Goal: Information Seeking & Learning: Learn about a topic

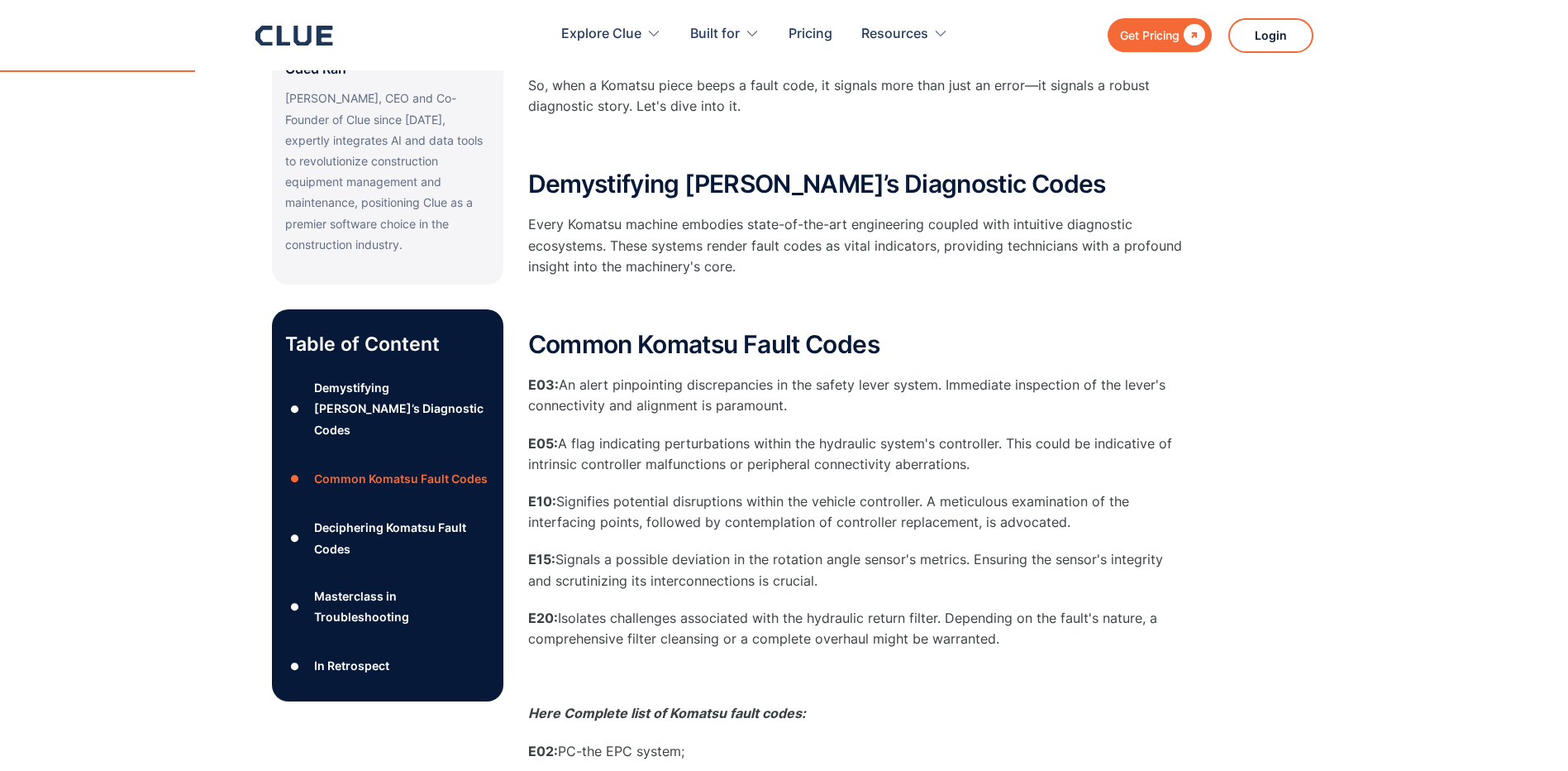
scroll to position [579, 0]
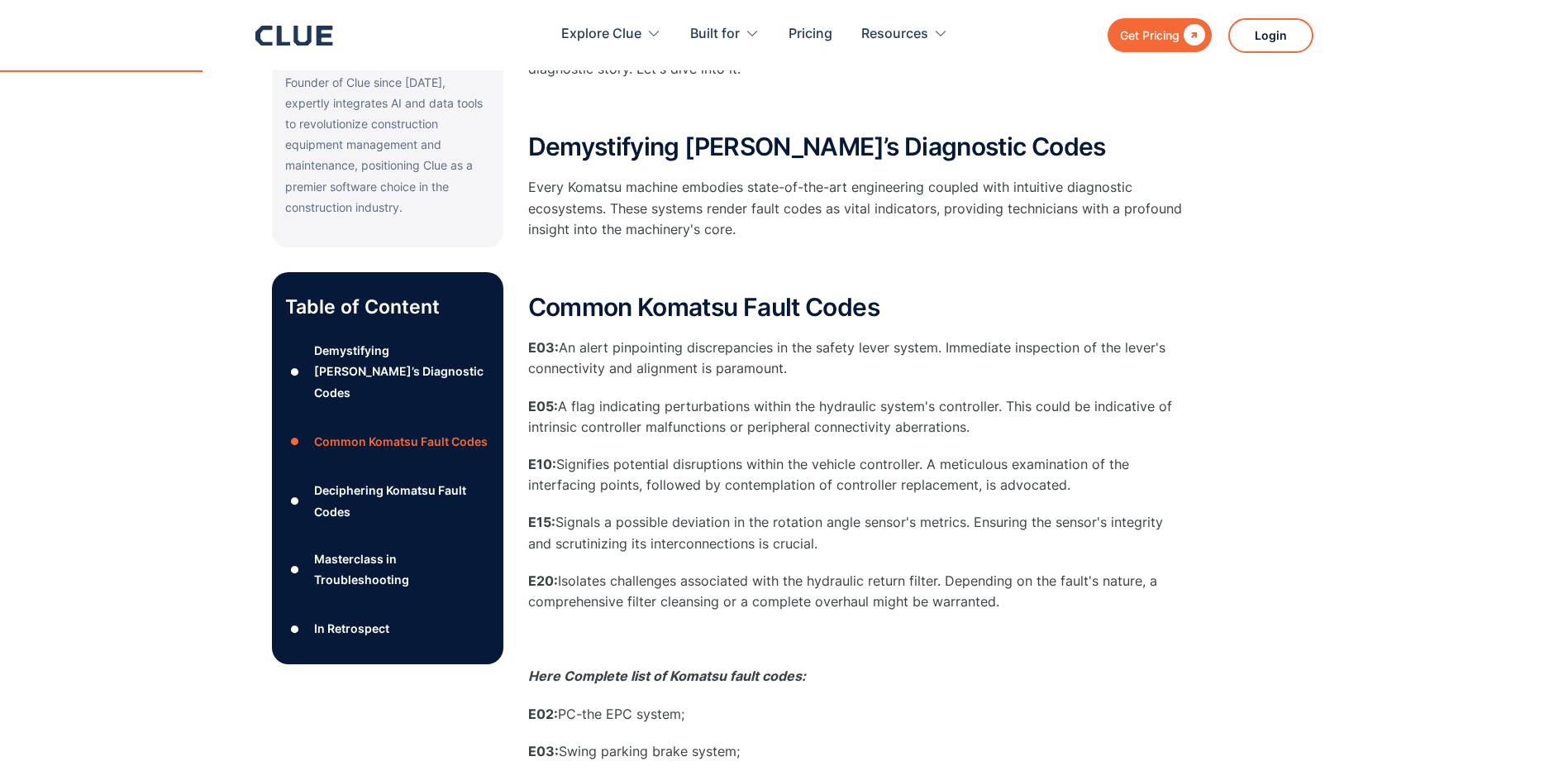
drag, startPoint x: 1004, startPoint y: 611, endPoint x: 775, endPoint y: 586, distance: 230.4
click at [775, 586] on p "E20: Isolates challenges associated with the hydraulic return filter. Depending…" at bounding box center [859, 591] width 661 height 41
drag, startPoint x: 775, startPoint y: 586, endPoint x: 793, endPoint y: 583, distance: 18.2
click at [793, 583] on p "E20: Isolates challenges associated with the hydraulic return filter. Depending…" at bounding box center [859, 591] width 661 height 41
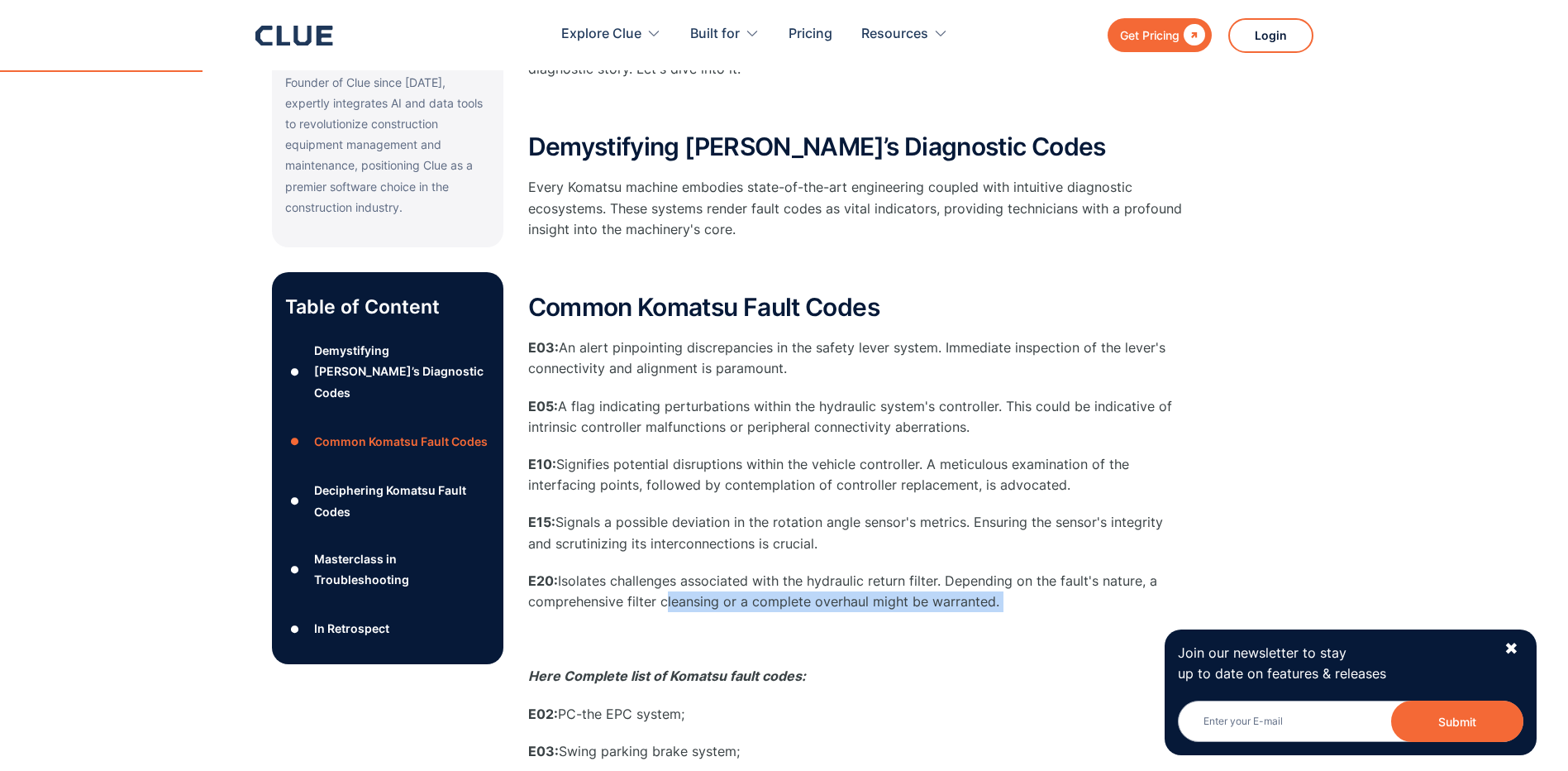
drag, startPoint x: 1022, startPoint y: 611, endPoint x: 727, endPoint y: 604, distance: 295.1
drag, startPoint x: 727, startPoint y: 604, endPoint x: 832, endPoint y: 617, distance: 105.8
drag, startPoint x: 865, startPoint y: 623, endPoint x: 884, endPoint y: 623, distance: 19.0
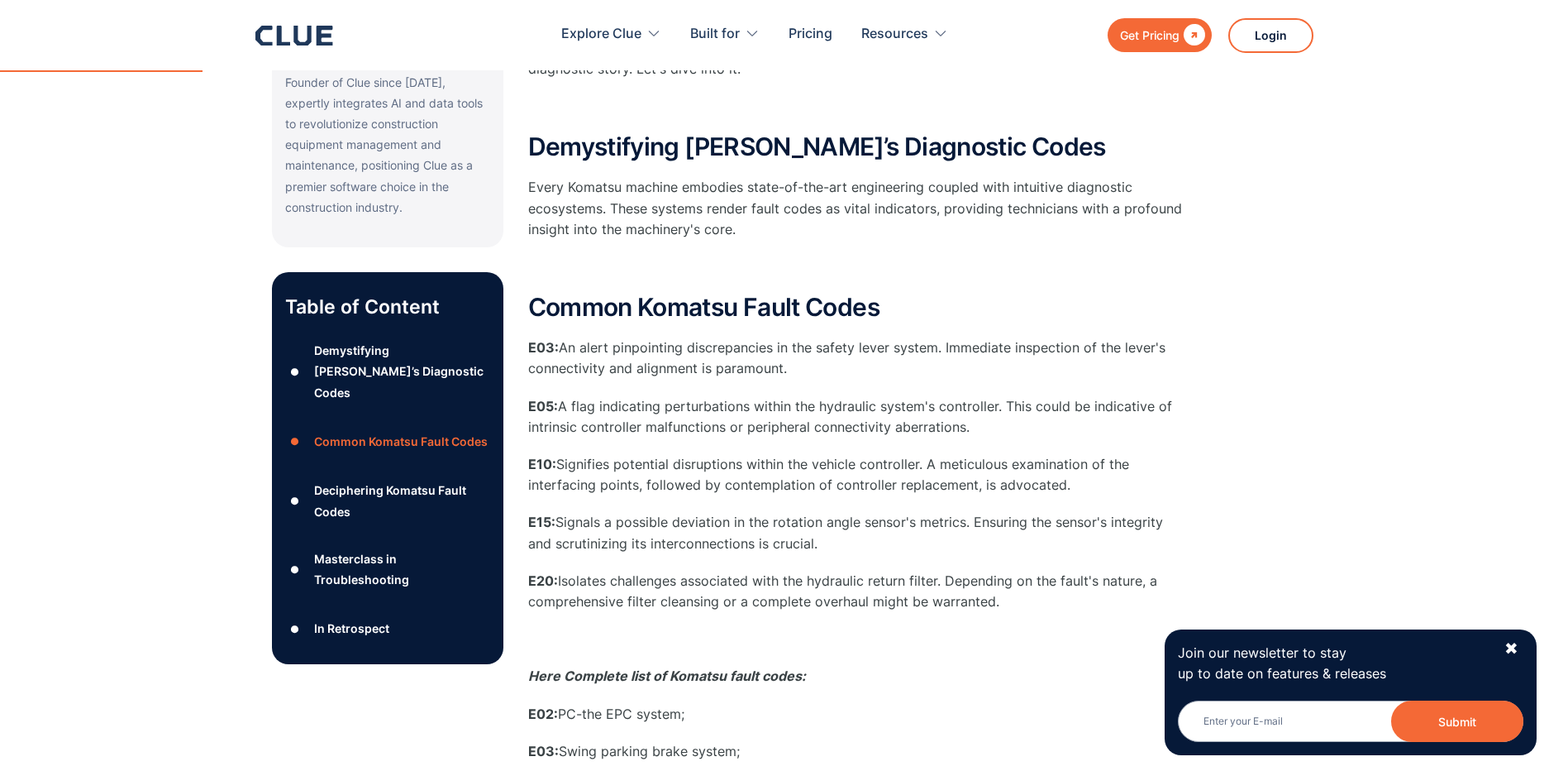
drag, startPoint x: 709, startPoint y: 580, endPoint x: 1000, endPoint y: 605, distance: 292.1
click at [1000, 605] on p "E20: Isolates challenges associated with the hydraulic return filter. Depending…" at bounding box center [859, 591] width 661 height 41
drag, startPoint x: 1000, startPoint y: 605, endPoint x: 1011, endPoint y: 607, distance: 11.2
click at [1011, 607] on p "E20: Isolates challenges associated with the hydraulic return filter. Depending…" at bounding box center [859, 591] width 661 height 41
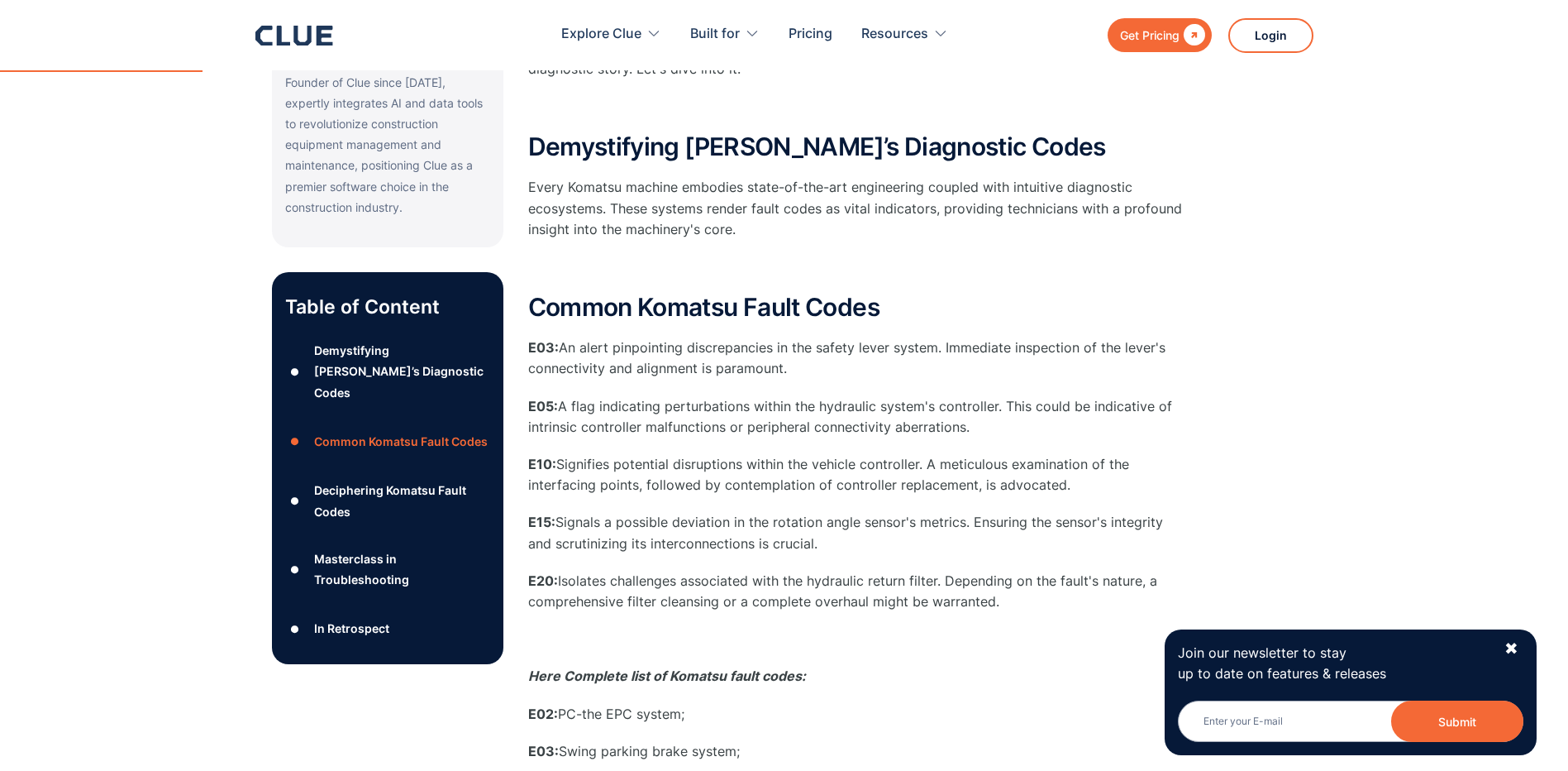
click at [1016, 608] on p "E20: Isolates challenges associated with the hydraulic return filter. Depending…" at bounding box center [859, 591] width 661 height 41
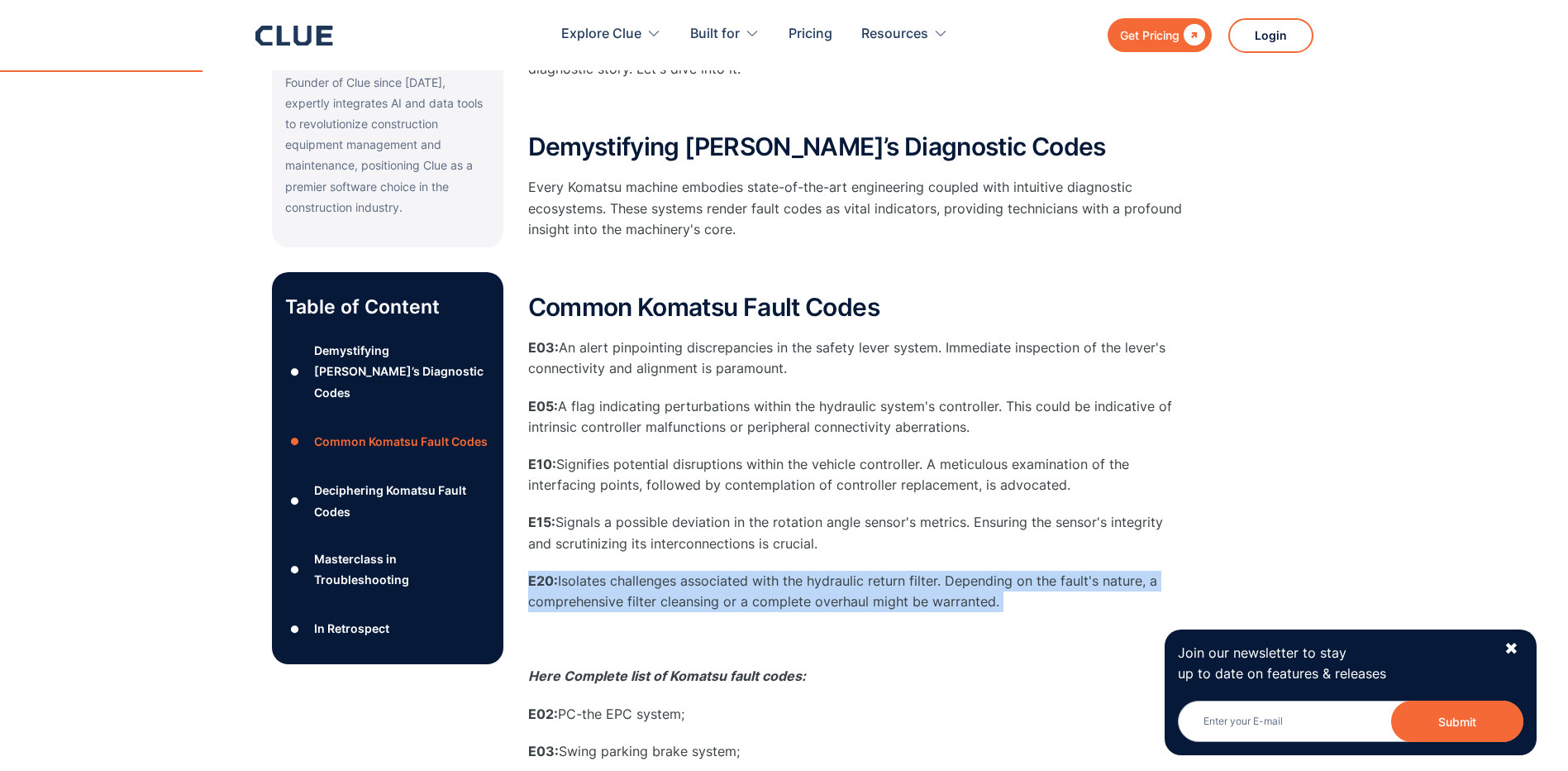
click at [1012, 608] on p "E20: Isolates challenges associated with the hydraulic return filter. Depending…" at bounding box center [859, 591] width 661 height 41
drag, startPoint x: 1012, startPoint y: 608, endPoint x: 858, endPoint y: 597, distance: 154.4
click at [858, 597] on p "E20: Isolates challenges associated with the hydraulic return filter. Depending…" at bounding box center [859, 591] width 661 height 41
click at [836, 580] on p "E20: Isolates challenges associated with the hydraulic return filter. Depending…" at bounding box center [859, 591] width 661 height 41
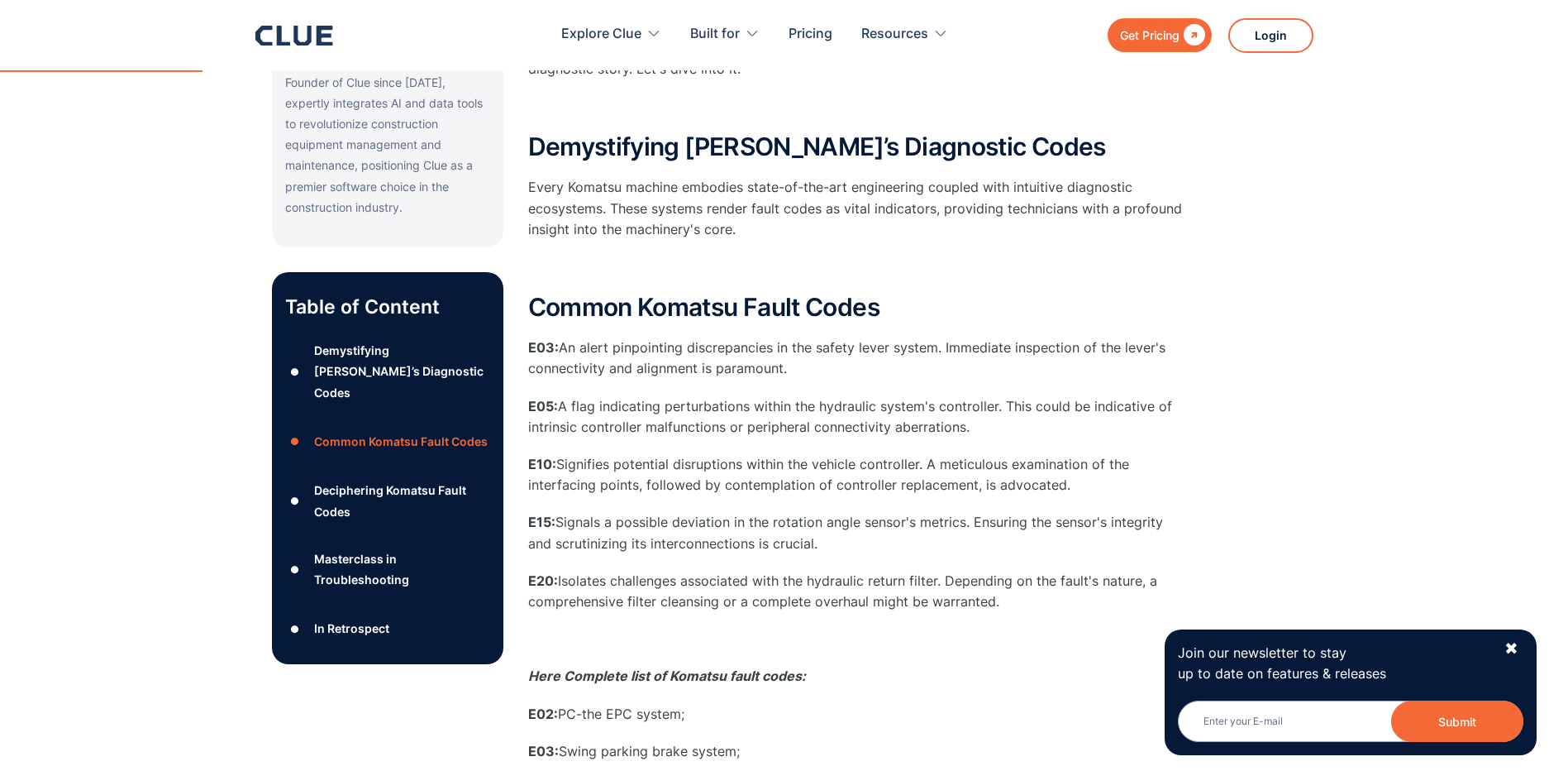
drag, startPoint x: 945, startPoint y: 580, endPoint x: 1011, endPoint y: 607, distance: 71.3
click at [1011, 607] on p "E20: Isolates challenges associated with the hydraulic return filter. Depending…" at bounding box center [859, 591] width 661 height 41
drag, startPoint x: 1011, startPoint y: 607, endPoint x: 1025, endPoint y: 611, distance: 14.6
click at [1025, 611] on p "E20: Isolates challenges associated with the hydraulic return filter. Depending…" at bounding box center [859, 591] width 661 height 41
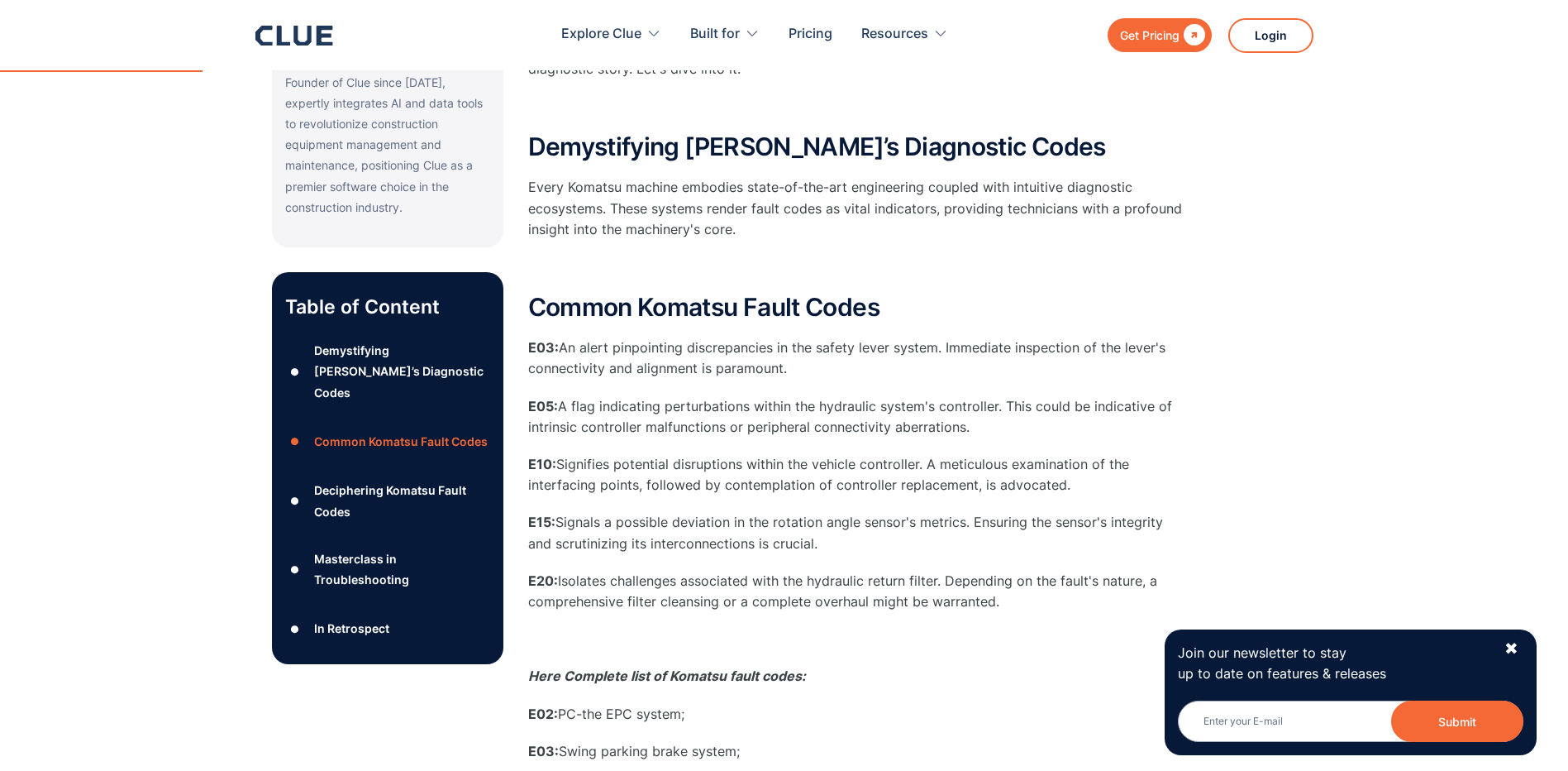
click at [1021, 610] on p "E20: Isolates challenges associated with the hydraulic return filter. Depending…" at bounding box center [859, 591] width 661 height 41
click at [1022, 611] on p "E20: Isolates challenges associated with the hydraulic return filter. Depending…" at bounding box center [859, 591] width 661 height 41
drag, startPoint x: 1000, startPoint y: 614, endPoint x: 559, endPoint y: 590, distance: 441.7
click at [559, 590] on p "E20: Isolates challenges associated with the hydraulic return filter. Depending…" at bounding box center [859, 591] width 661 height 41
drag, startPoint x: 559, startPoint y: 590, endPoint x: 857, endPoint y: 630, distance: 300.7
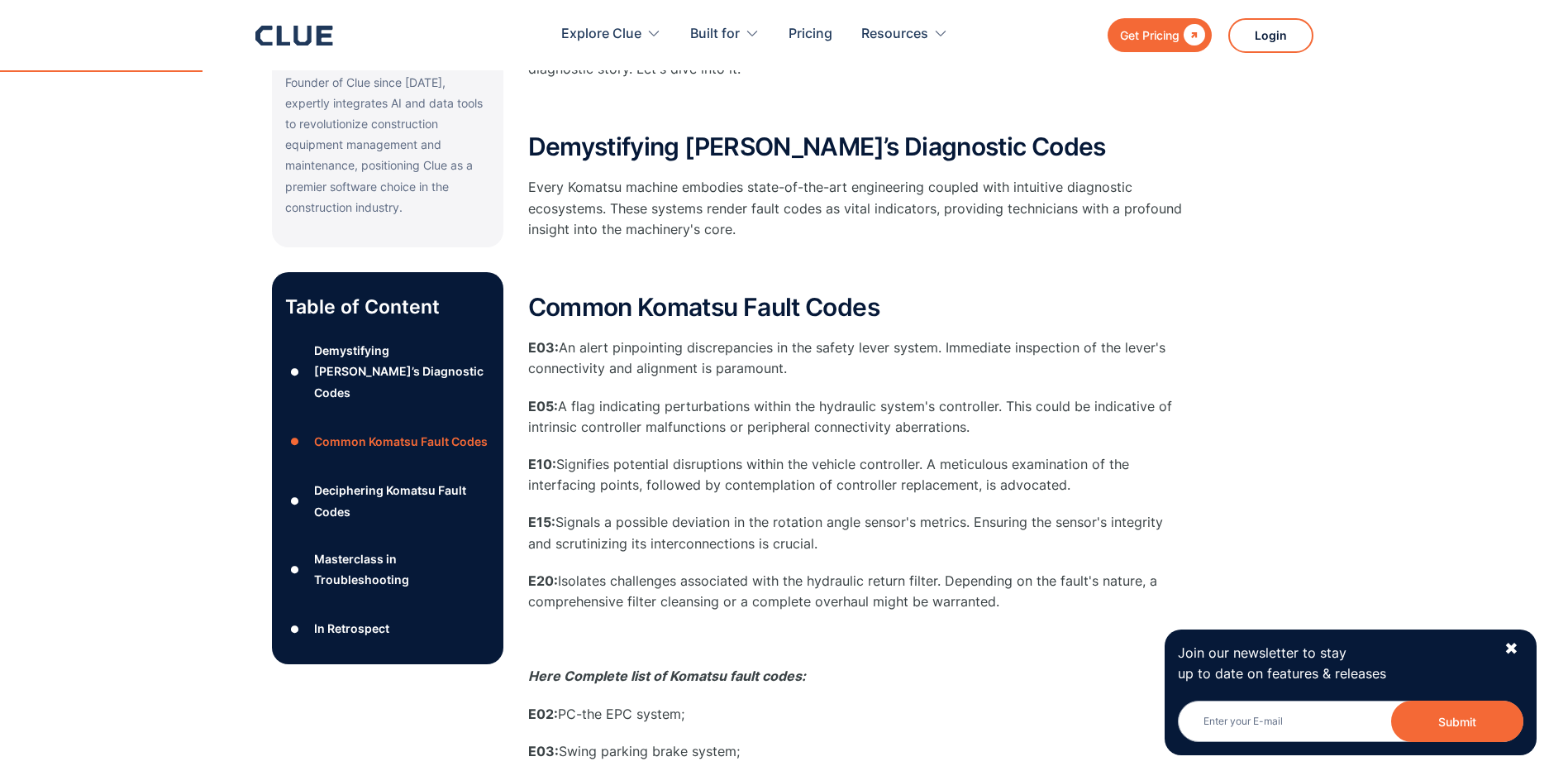
click at [857, 631] on p "‍" at bounding box center [859, 638] width 661 height 21
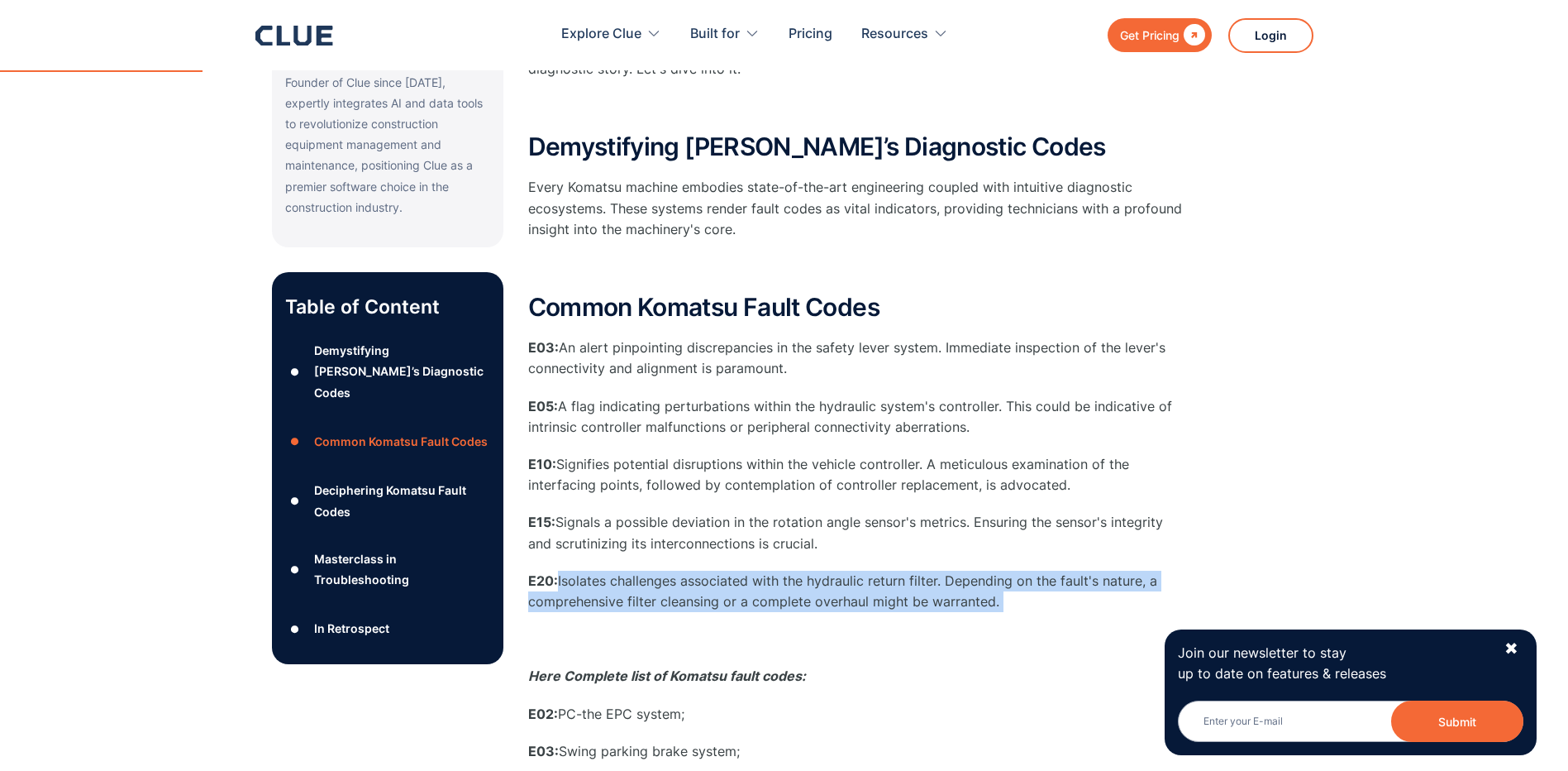
drag, startPoint x: 1031, startPoint y: 614, endPoint x: 559, endPoint y: 584, distance: 473.0
drag, startPoint x: 559, startPoint y: 584, endPoint x: 708, endPoint y: 611, distance: 151.4
click at [708, 611] on p "E20: Isolates challenges associated with the hydraulic return filter. Depending…" at bounding box center [859, 591] width 661 height 41
drag, startPoint x: 1021, startPoint y: 608, endPoint x: 557, endPoint y: 573, distance: 465.3
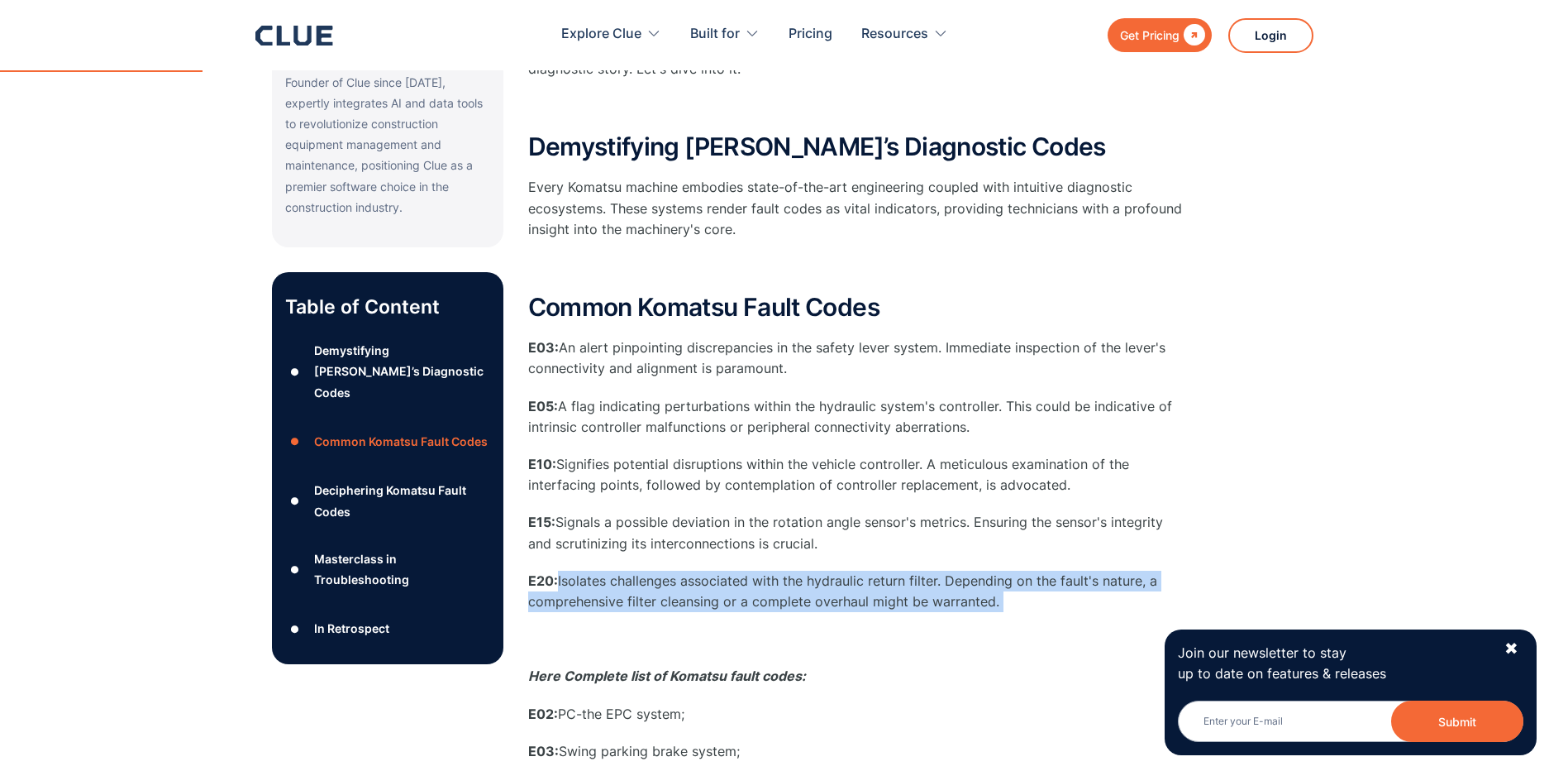
click at [557, 573] on p "E20: Isolates challenges associated with the hydraulic return filter. Depending…" at bounding box center [859, 591] width 661 height 41
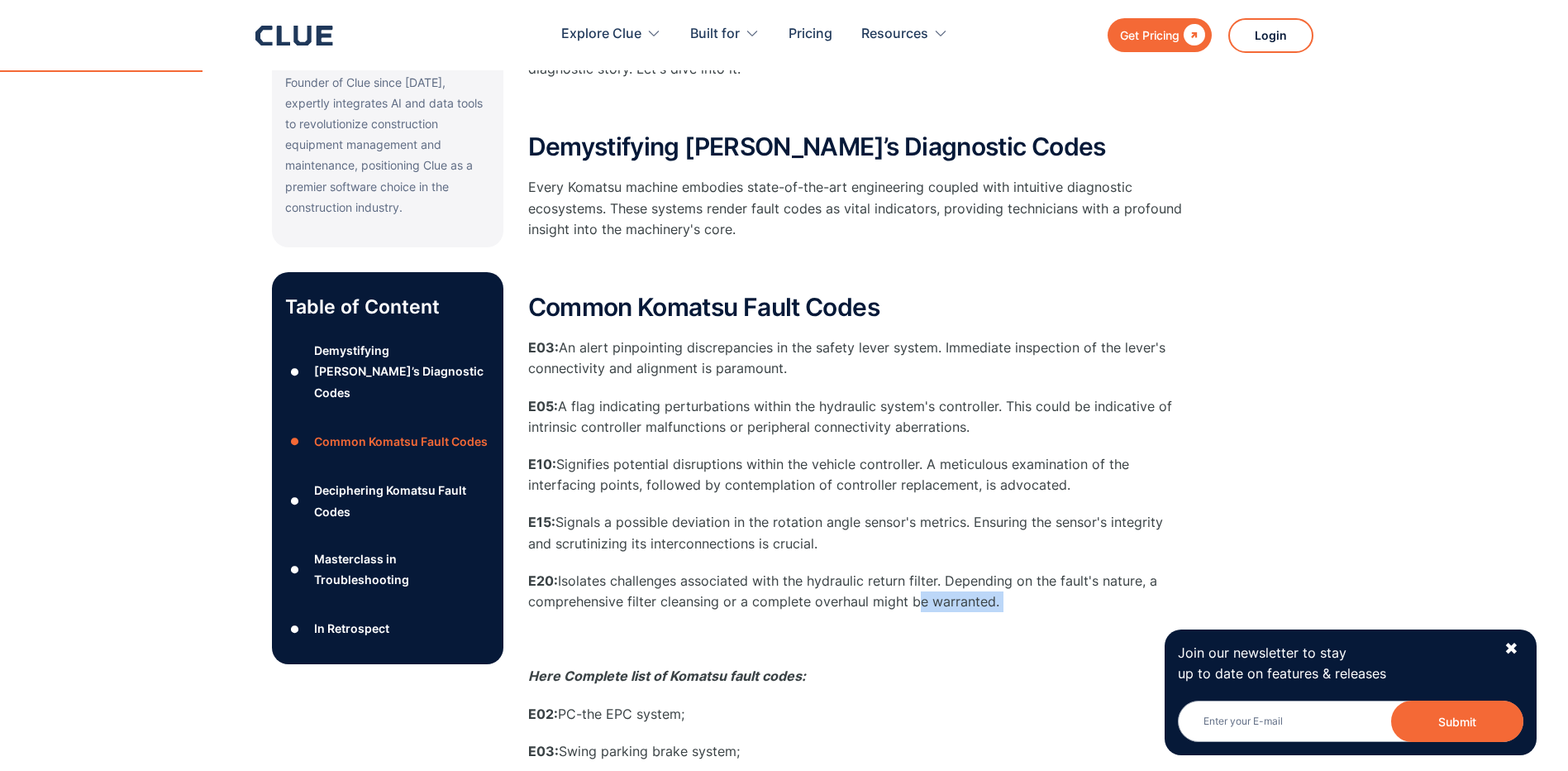
drag, startPoint x: 910, startPoint y: 611, endPoint x: 1078, endPoint y: 607, distance: 168.0
click at [1078, 607] on p "E20: Isolates challenges associated with the hydraulic return filter. Depending…" at bounding box center [859, 591] width 661 height 41
click at [1044, 607] on p "E20: Isolates challenges associated with the hydraulic return filter. Depending…" at bounding box center [859, 591] width 661 height 41
click at [644, 578] on p "E20: Isolates challenges associated with the hydraulic return filter. Depending…" at bounding box center [859, 591] width 661 height 41
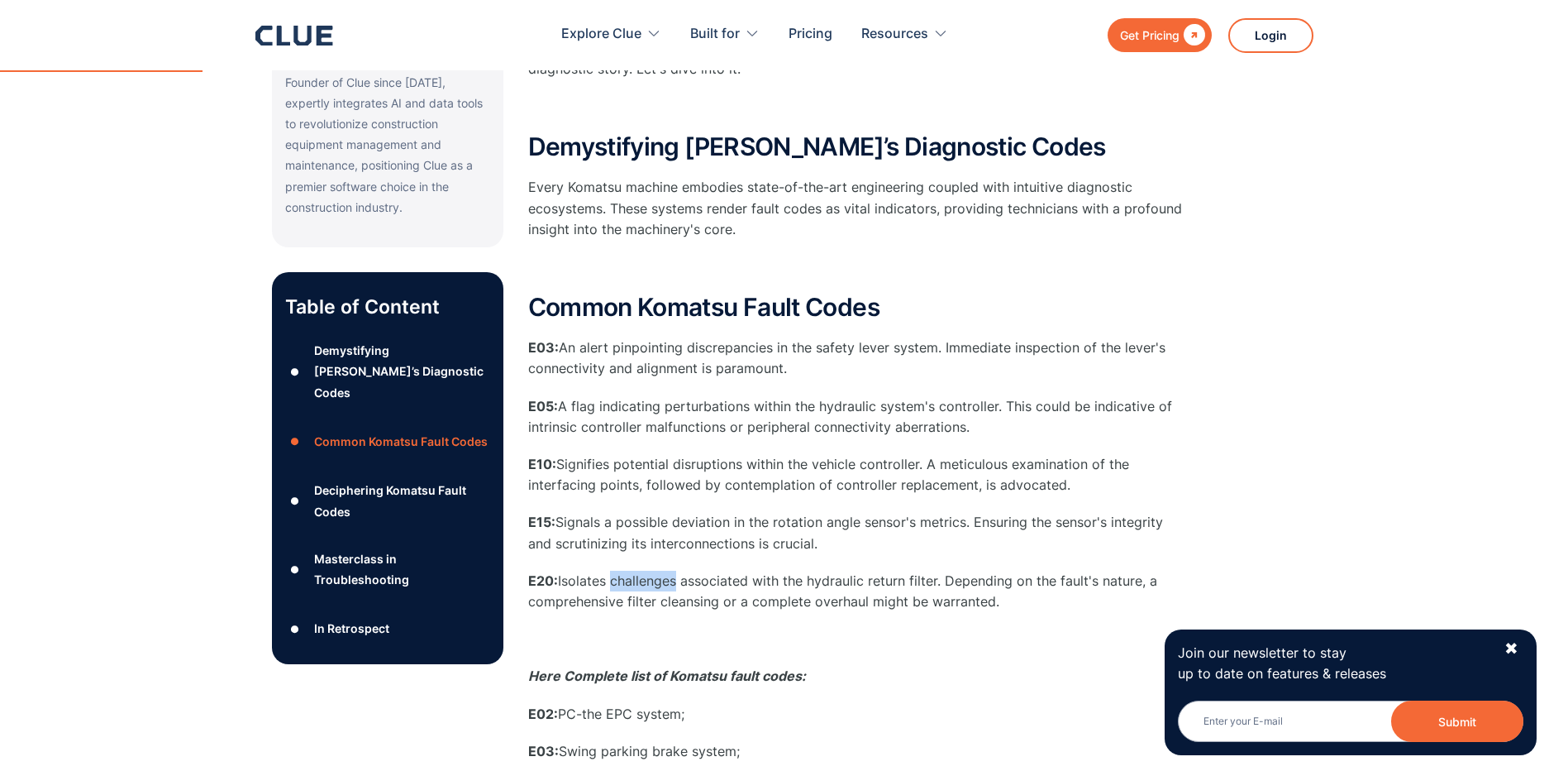
drag, startPoint x: 644, startPoint y: 578, endPoint x: 704, endPoint y: 580, distance: 60.0
click at [700, 580] on p "E20: Isolates challenges associated with the hydraulic return filter. Depending…" at bounding box center [859, 591] width 661 height 41
drag, startPoint x: 704, startPoint y: 580, endPoint x: 758, endPoint y: 580, distance: 54.0
click at [758, 580] on p "E20: Isolates challenges associated with the hydraulic return filter. Depending…" at bounding box center [859, 591] width 661 height 41
click at [821, 580] on p "E20: Isolates challenges associated with the hydraulic return filter. Depending…" at bounding box center [859, 591] width 661 height 41
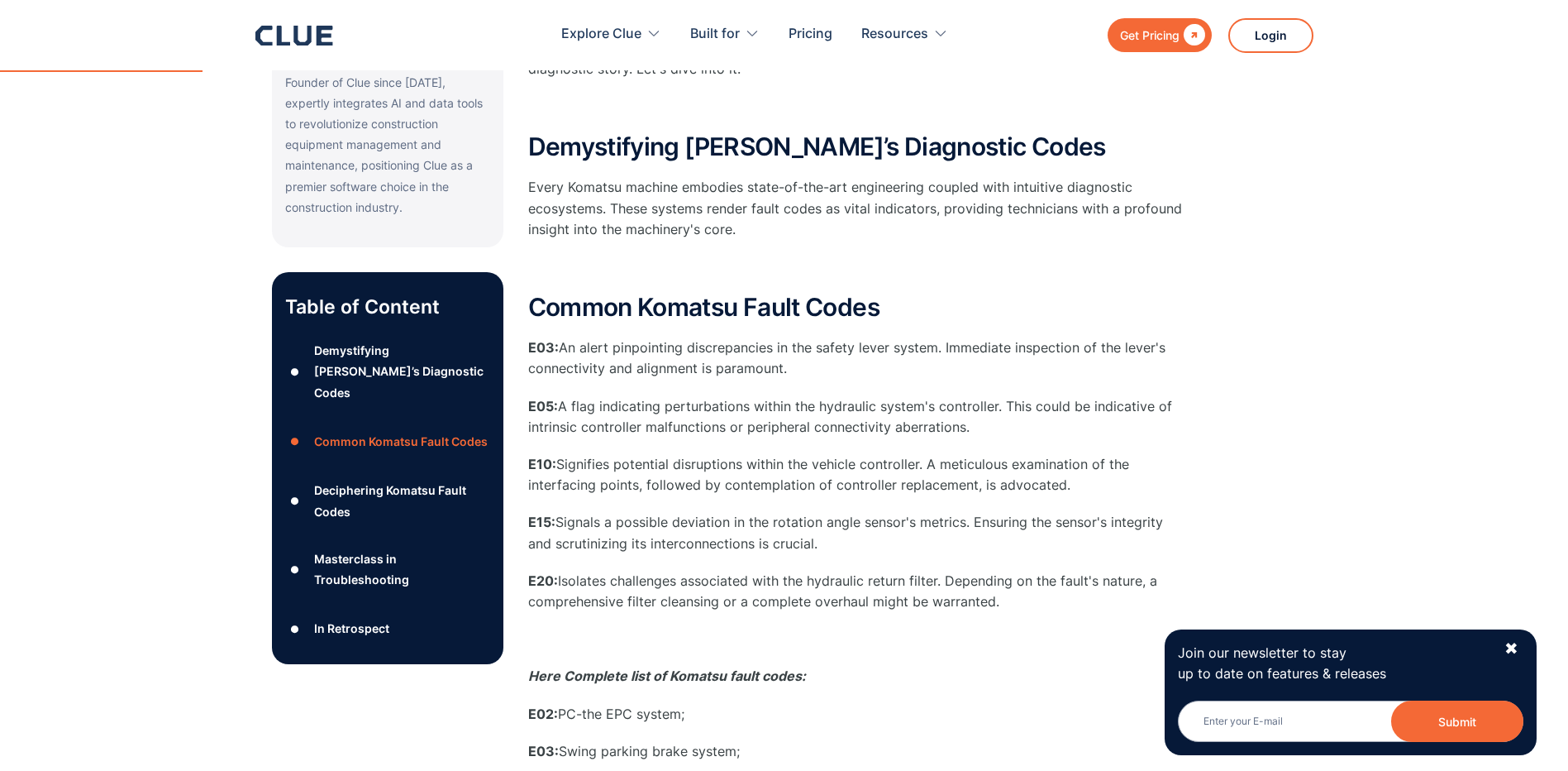
drag, startPoint x: 821, startPoint y: 580, endPoint x: 876, endPoint y: 589, distance: 55.7
click at [876, 589] on p "E20: Isolates challenges associated with the hydraulic return filter. Depending…" at bounding box center [859, 591] width 661 height 41
click at [824, 603] on p "E20: Isolates challenges associated with the hydraulic return filter. Depending…" at bounding box center [859, 591] width 661 height 41
drag, startPoint x: 1007, startPoint y: 603, endPoint x: 551, endPoint y: 576, distance: 456.8
click at [551, 576] on p "E20: Isolates challenges associated with the hydraulic return filter. Depending…" at bounding box center [859, 591] width 661 height 41
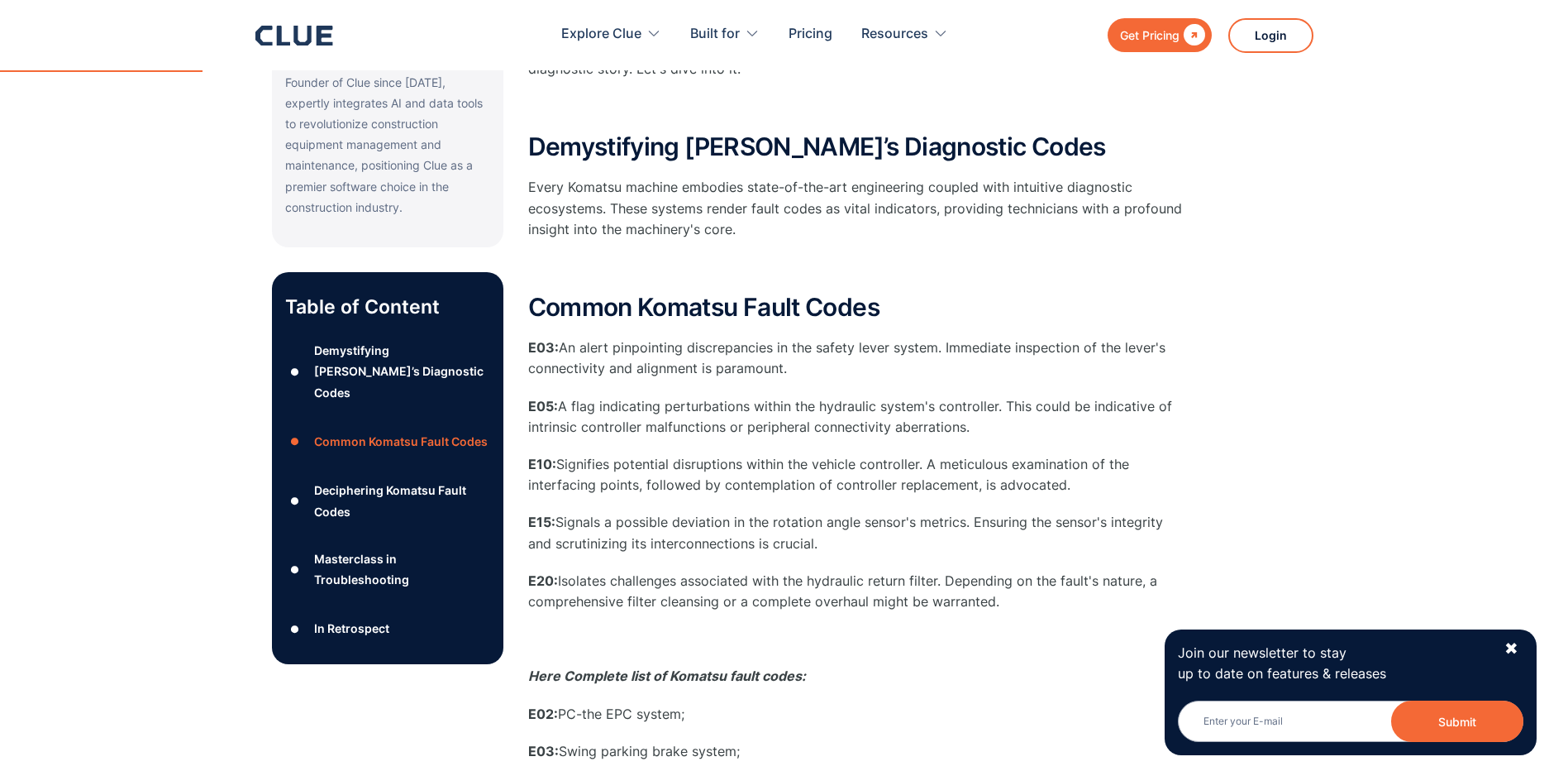
drag, startPoint x: 551, startPoint y: 576, endPoint x: 676, endPoint y: 558, distance: 126.3
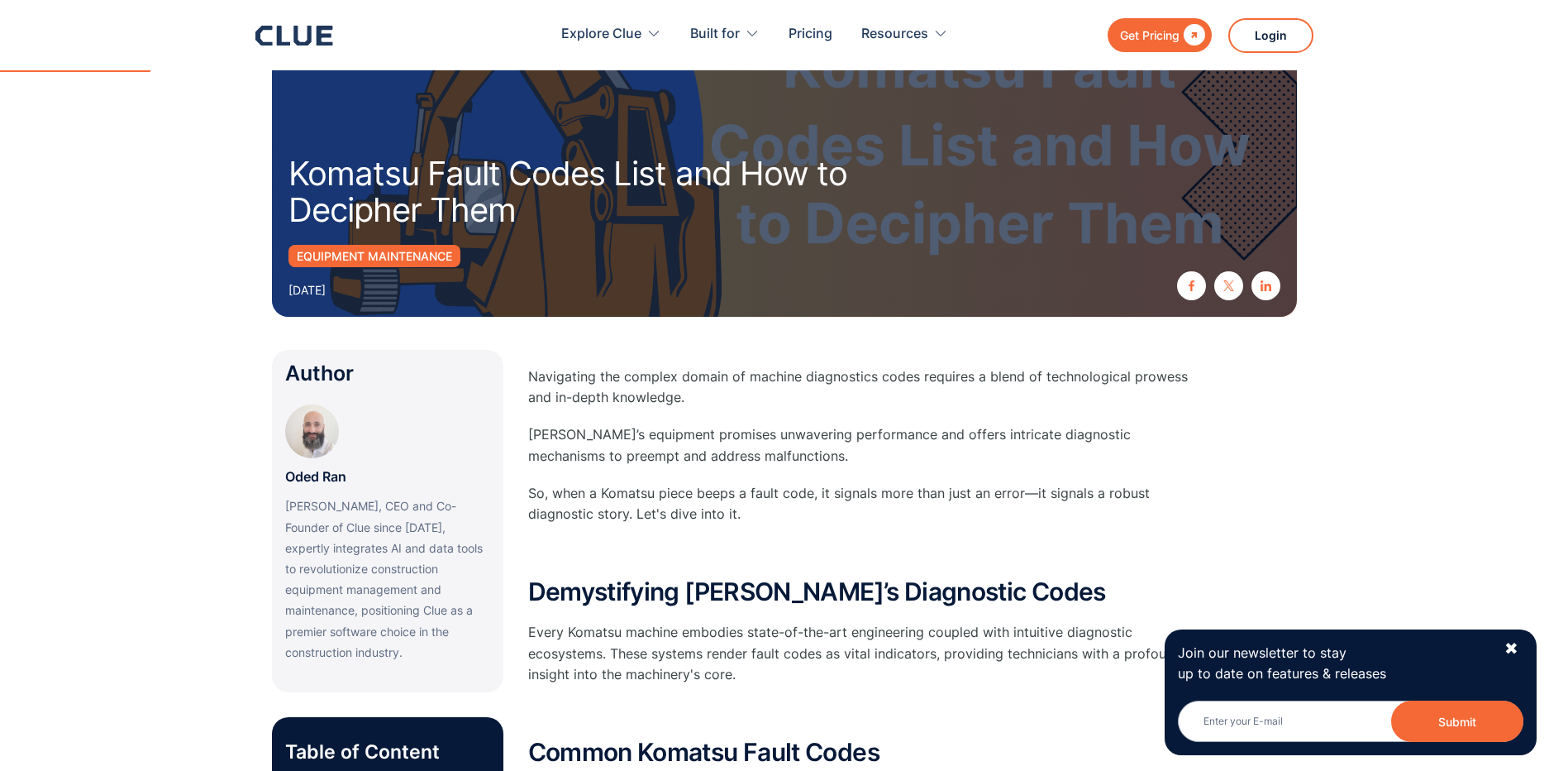
scroll to position [0, 0]
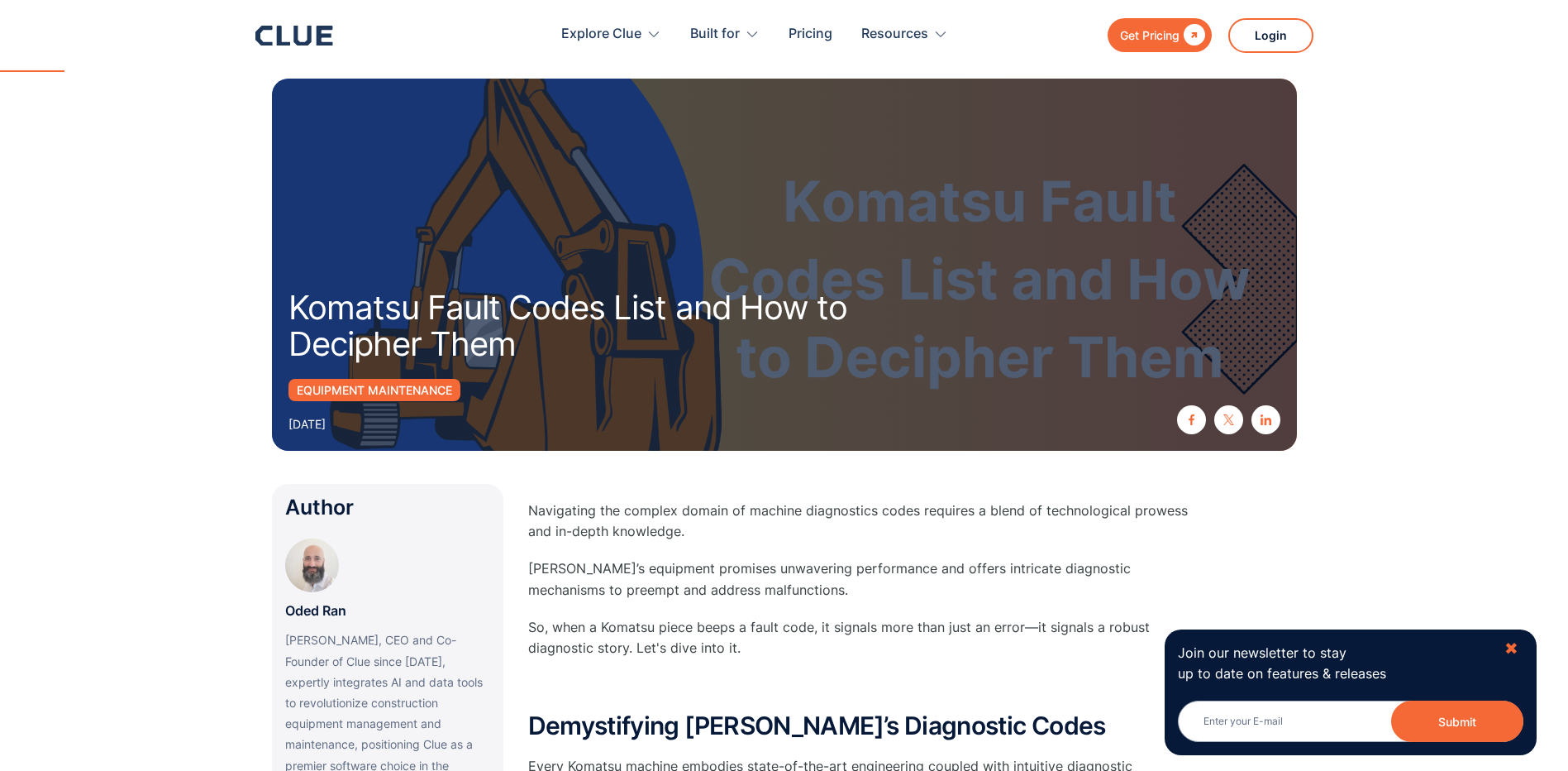
click at [1511, 643] on div "✖" at bounding box center [1511, 648] width 14 height 21
